Goal: Go to known website: Access a specific website the user already knows

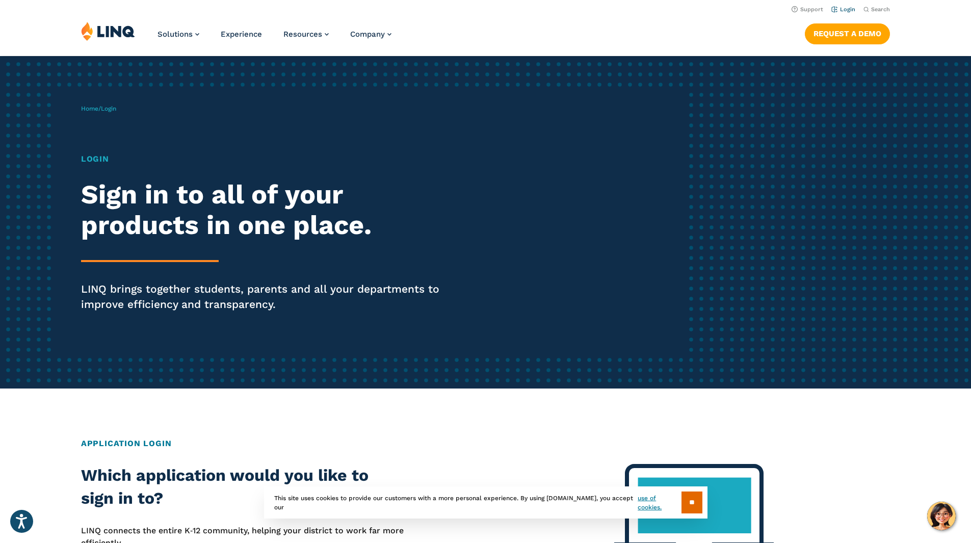
click at [850, 8] on link "Login" at bounding box center [843, 9] width 24 height 7
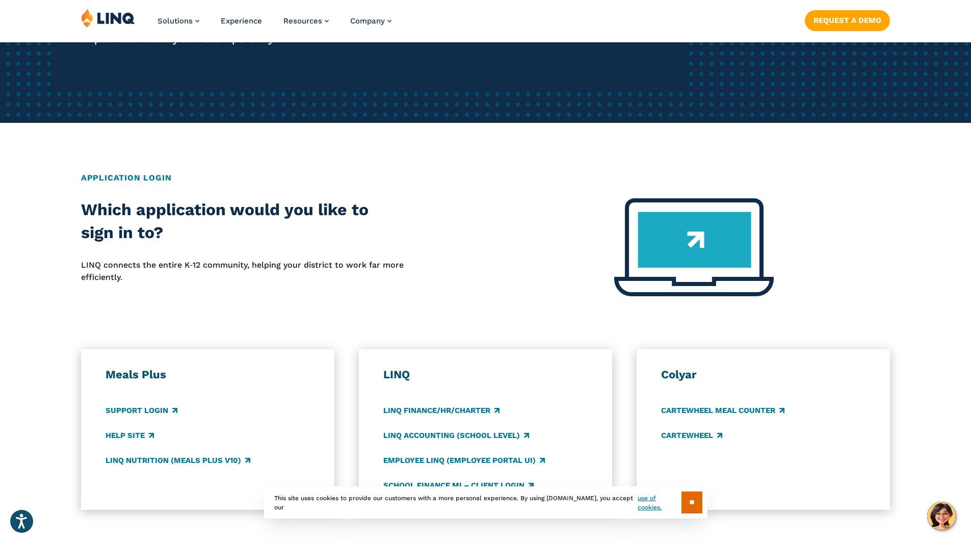
scroll to position [459, 0]
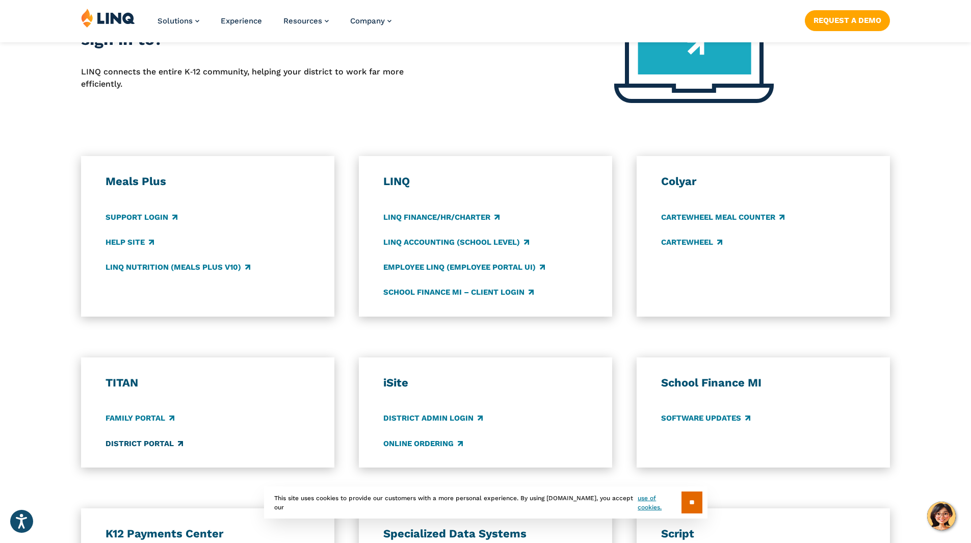
click at [150, 446] on link "District Portal" at bounding box center [143, 443] width 77 height 11
